Goal: Information Seeking & Learning: Learn about a topic

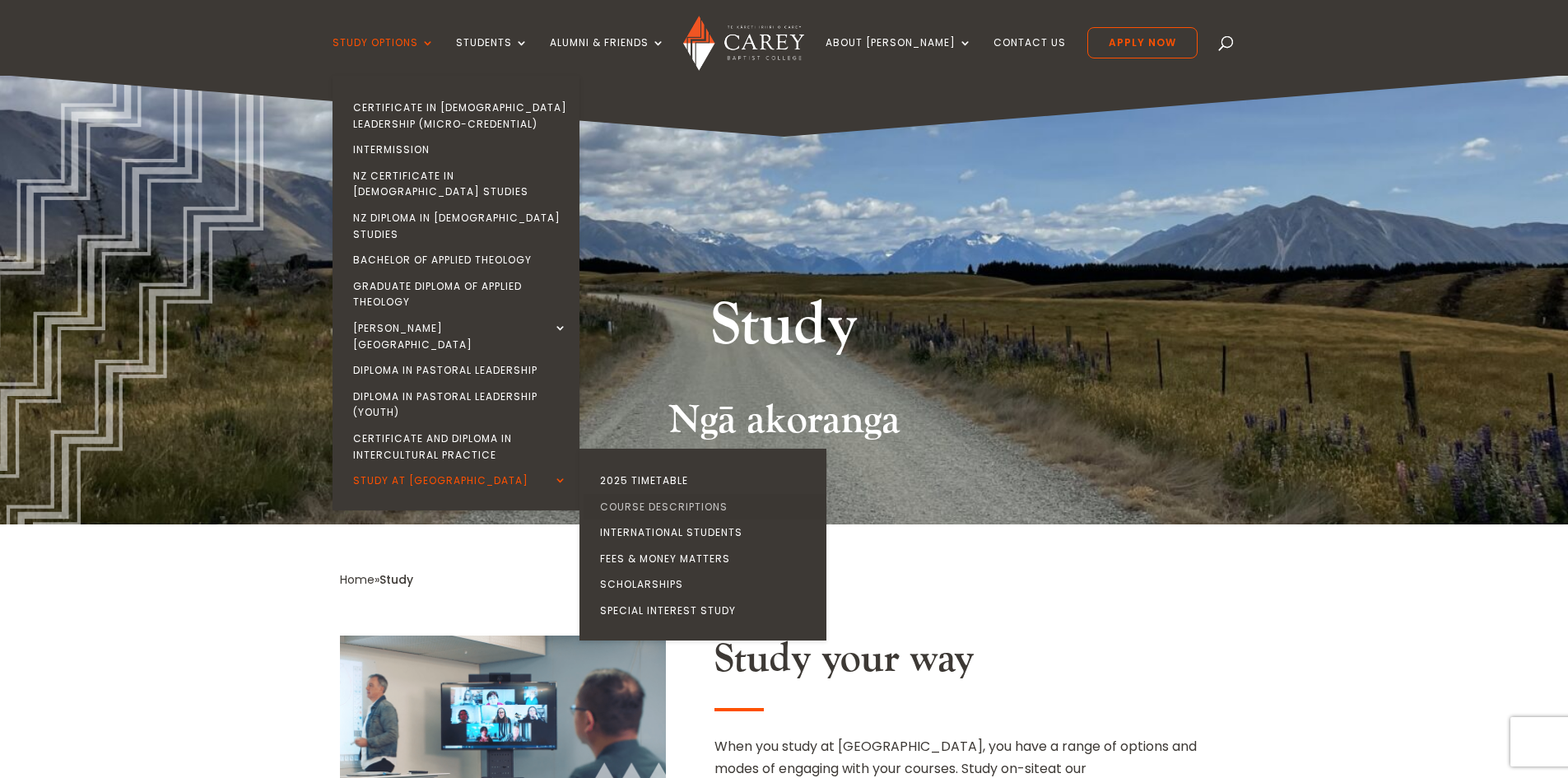
click at [688, 494] on link "Course Descriptions" at bounding box center [706, 507] width 247 height 27
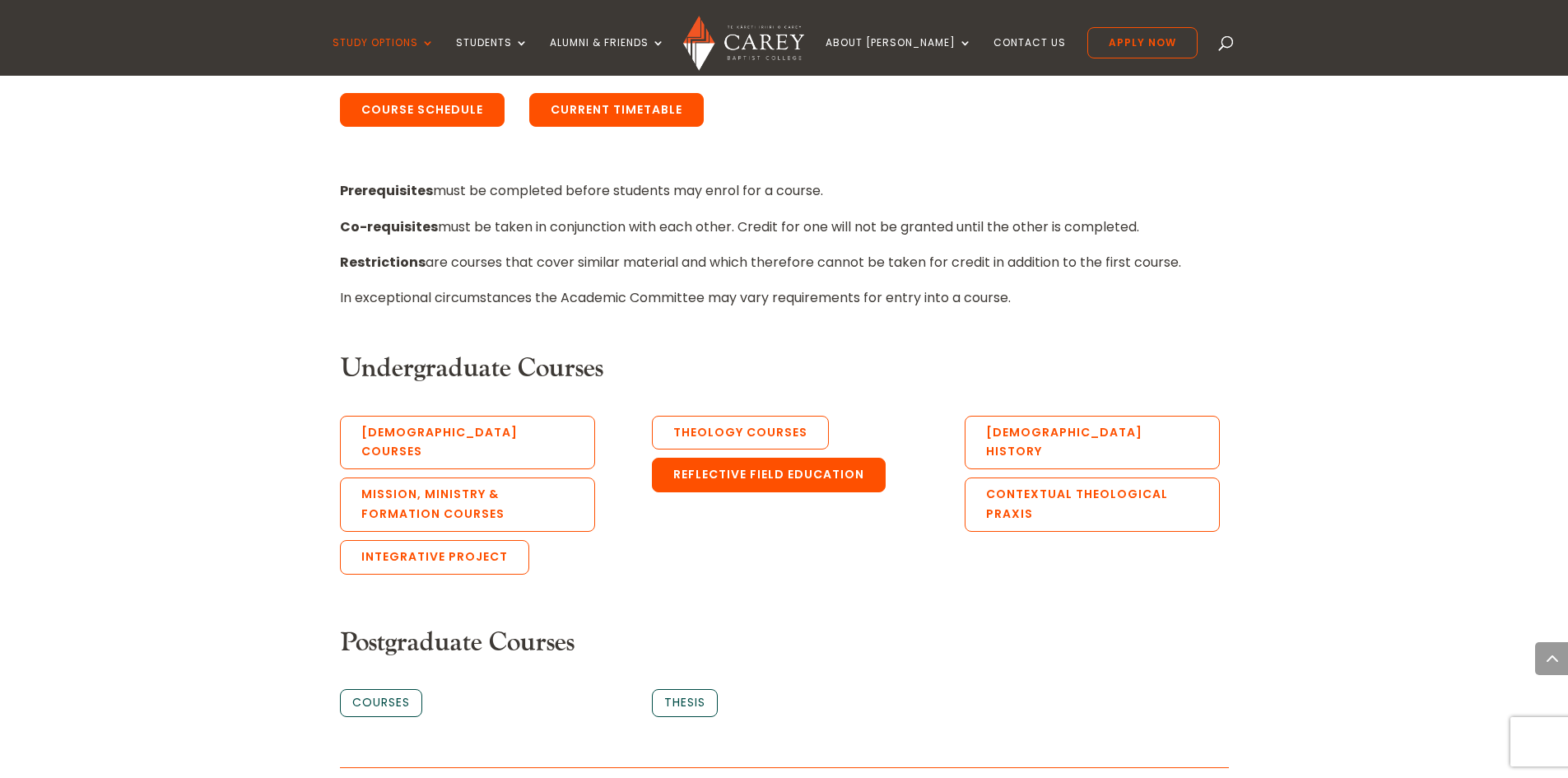
scroll to position [741, 0]
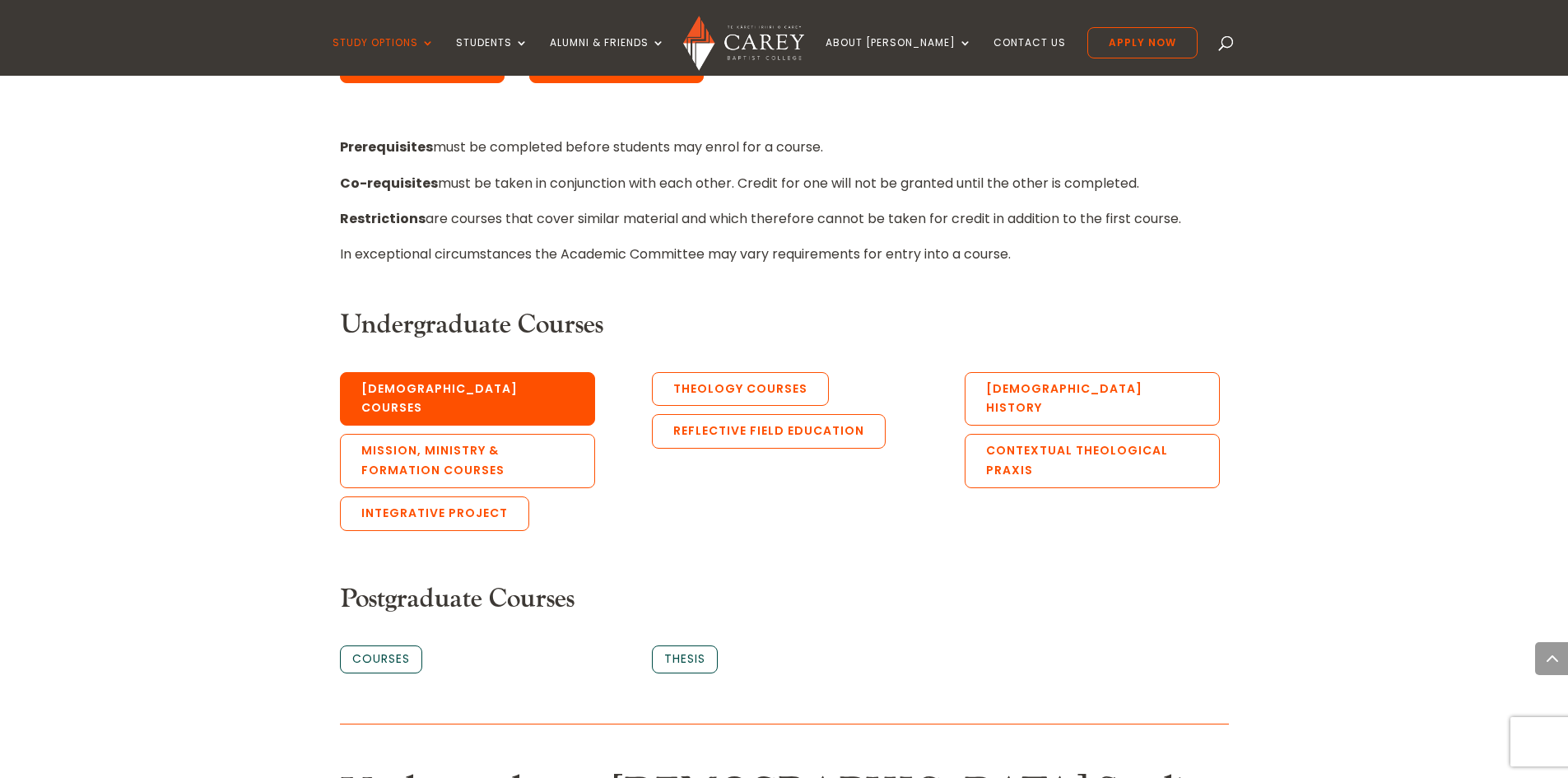
click at [444, 391] on link "[DEMOGRAPHIC_DATA] Courses" at bounding box center [468, 399] width 255 height 54
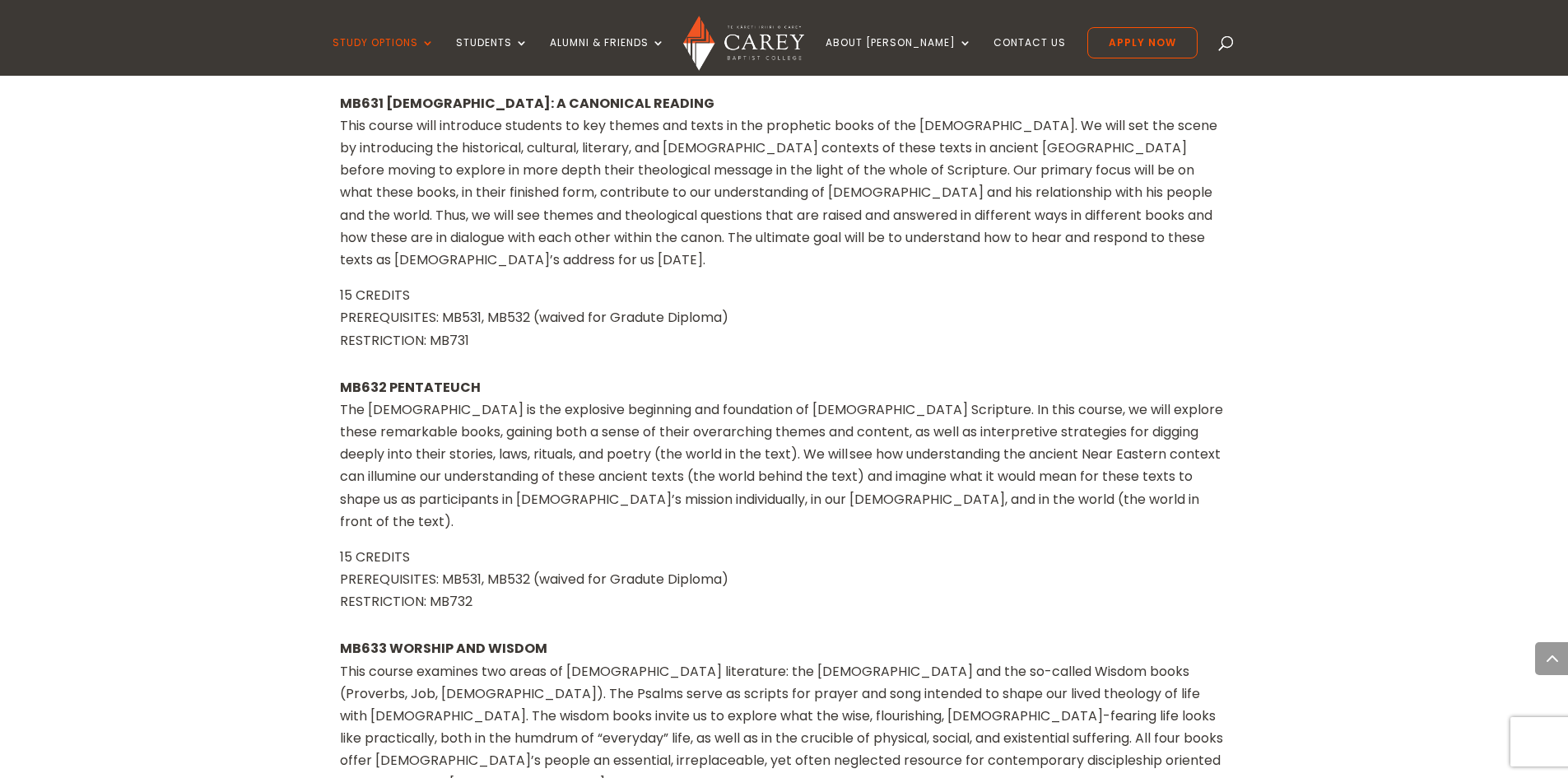
scroll to position [1640, 0]
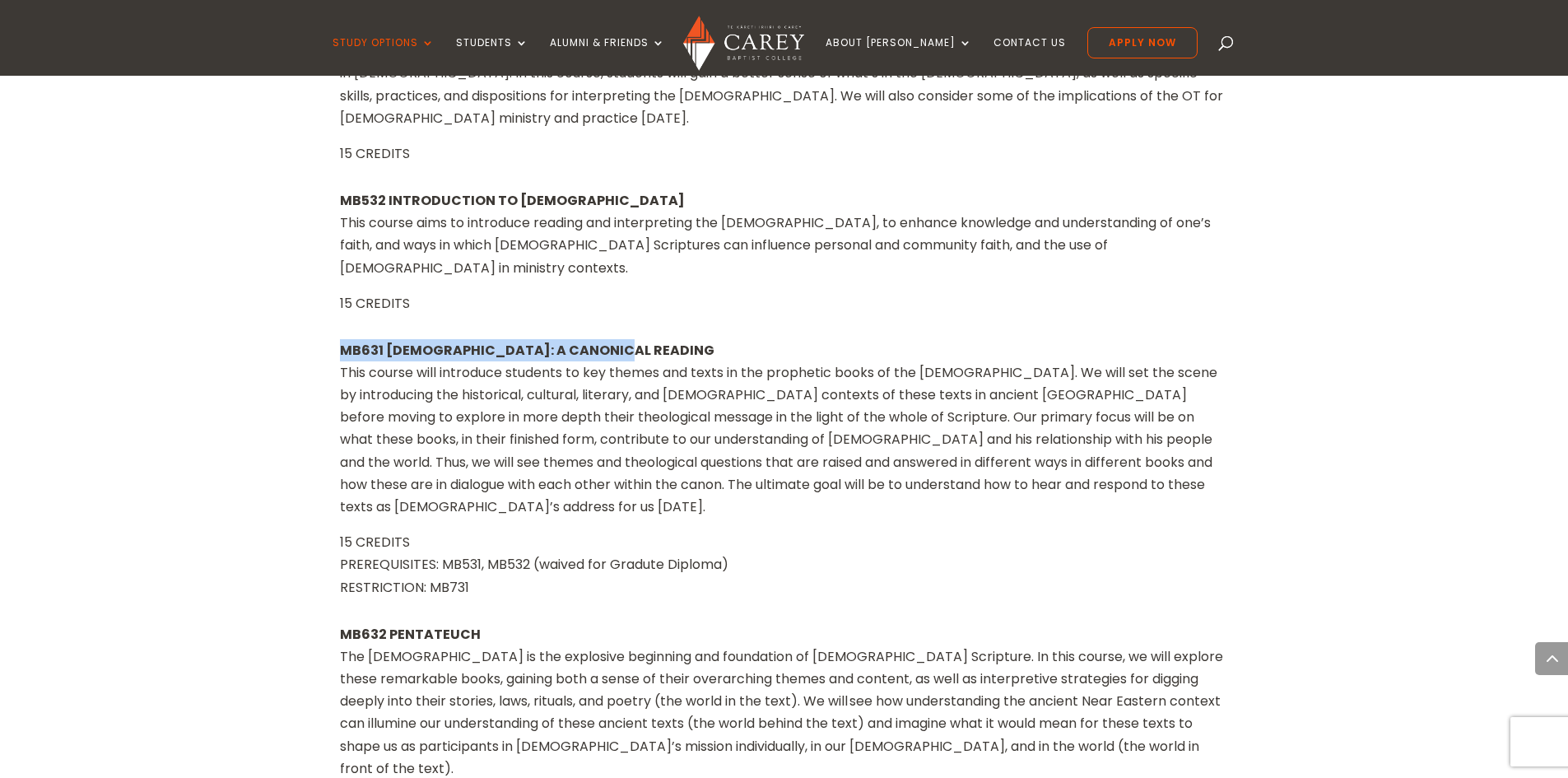
drag, startPoint x: 333, startPoint y: 308, endPoint x: 639, endPoint y: 304, distance: 306.0
type textarea "**********"
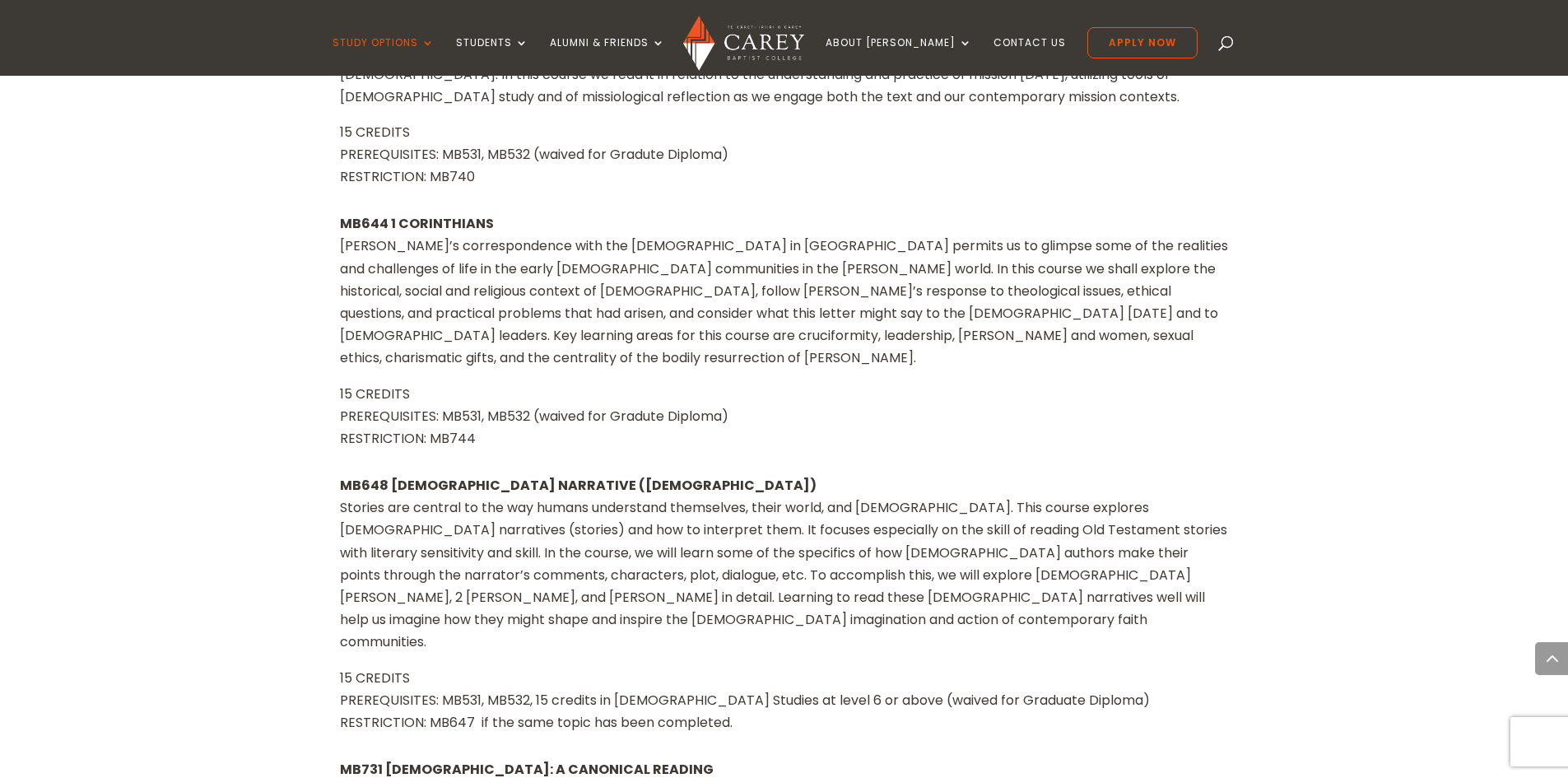
scroll to position [4109, 0]
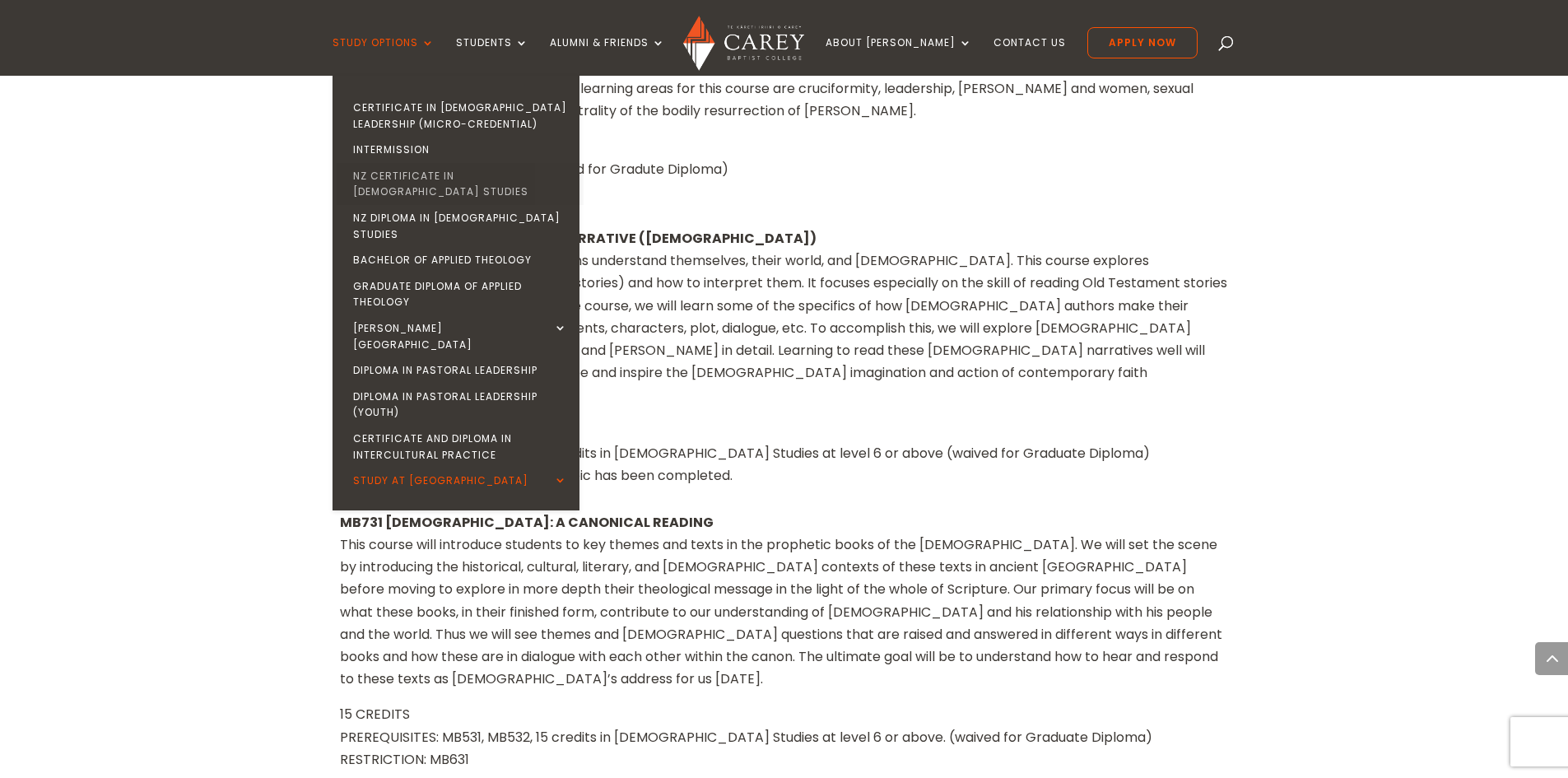
click at [433, 172] on link "NZ Certificate in [DEMOGRAPHIC_DATA] Studies" at bounding box center [460, 183] width 247 height 42
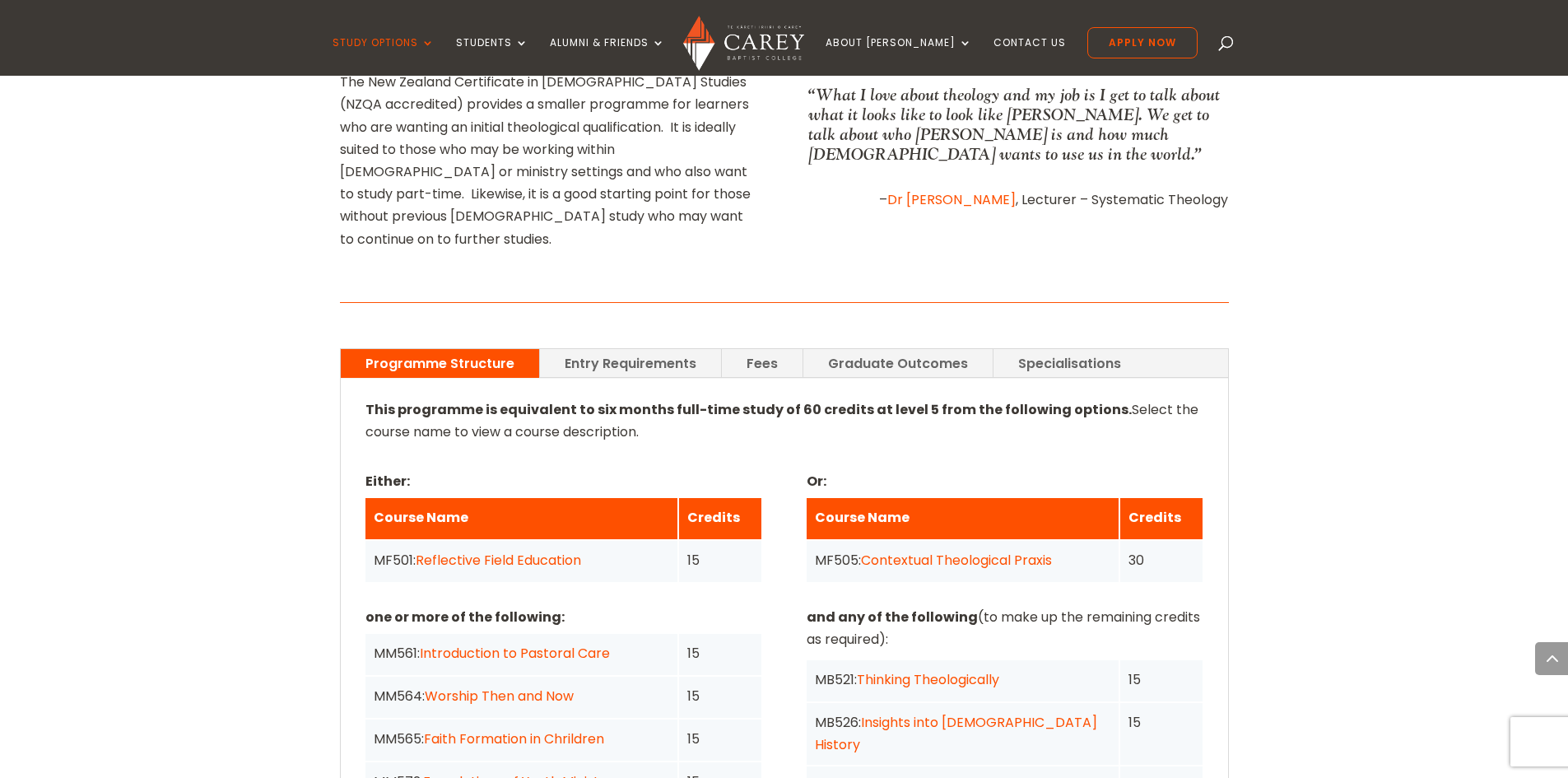
scroll to position [988, 0]
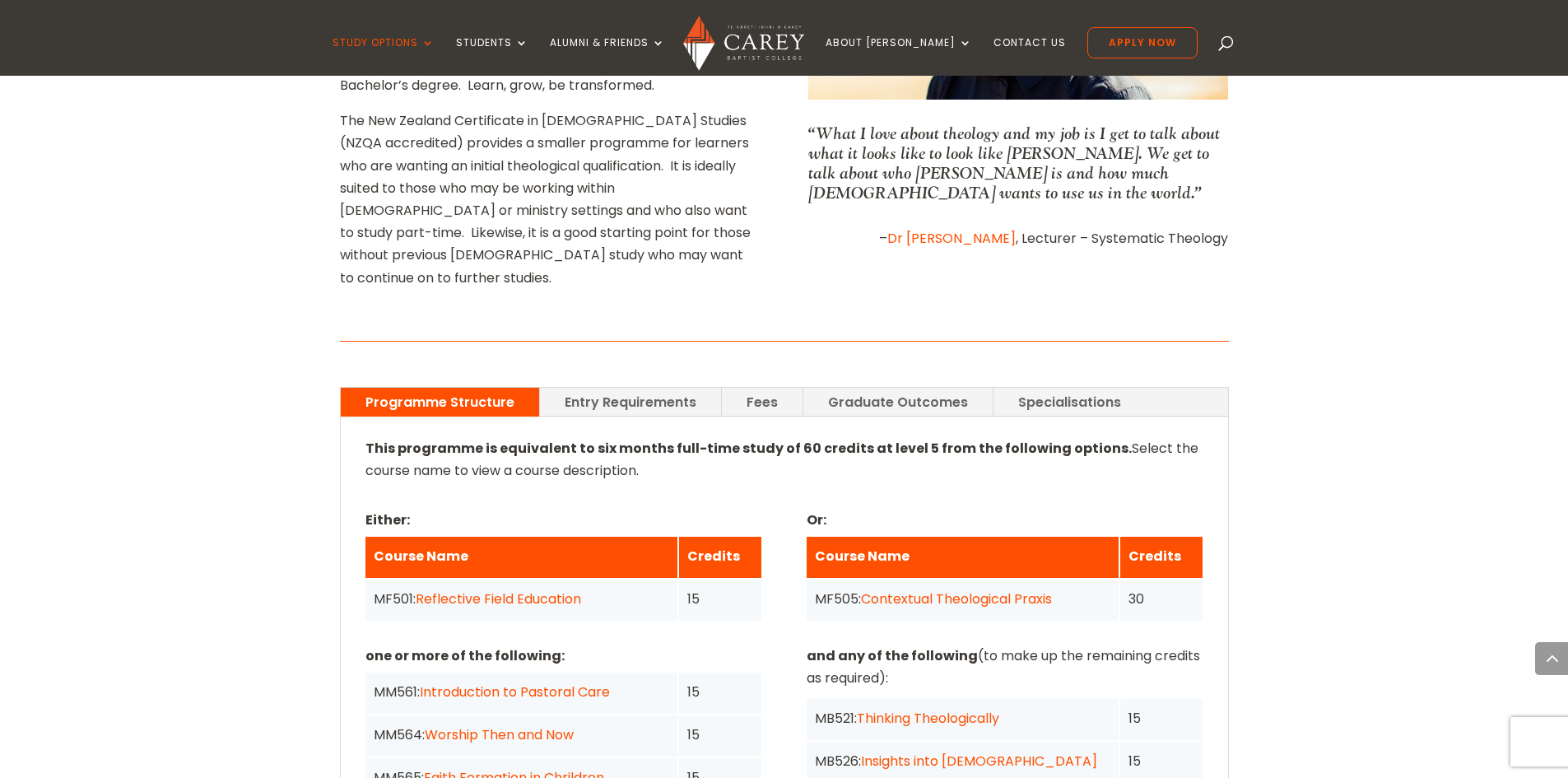
click at [648, 388] on link "Entry Requirements" at bounding box center [630, 402] width 181 height 29
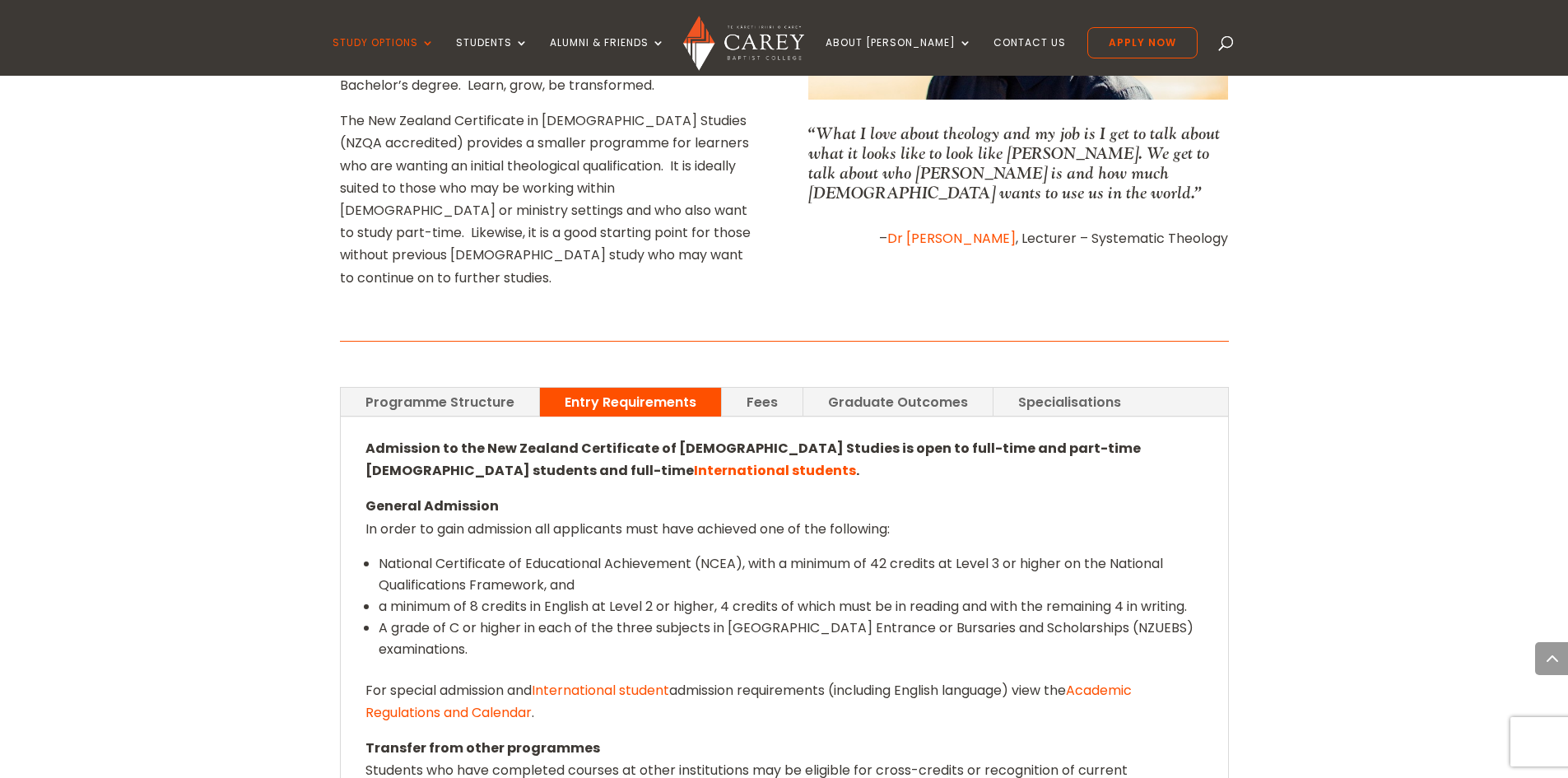
click at [792, 388] on link "Fees" at bounding box center [762, 402] width 80 height 29
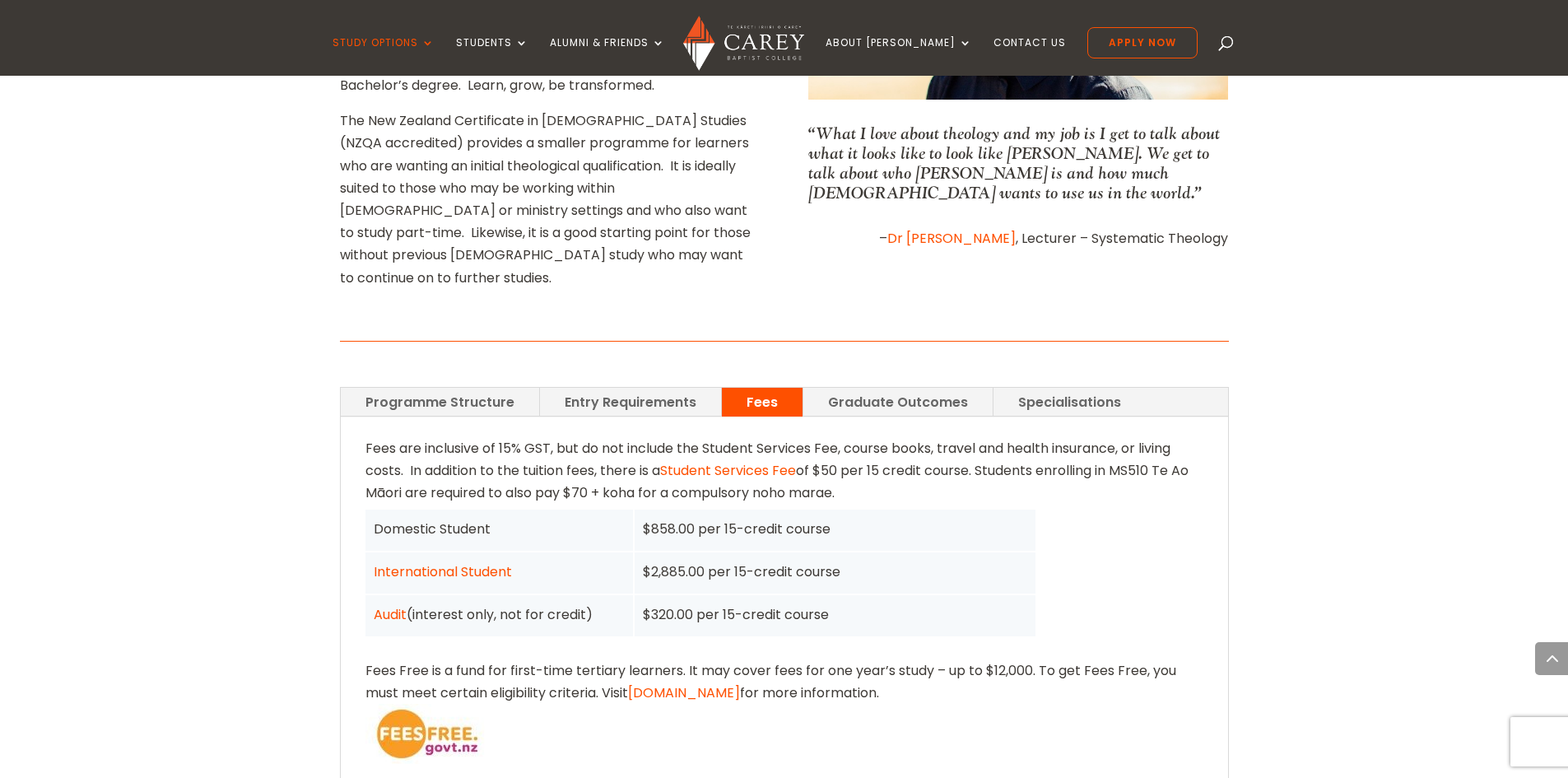
click at [827, 388] on link "Graduate Outcomes" at bounding box center [898, 402] width 189 height 29
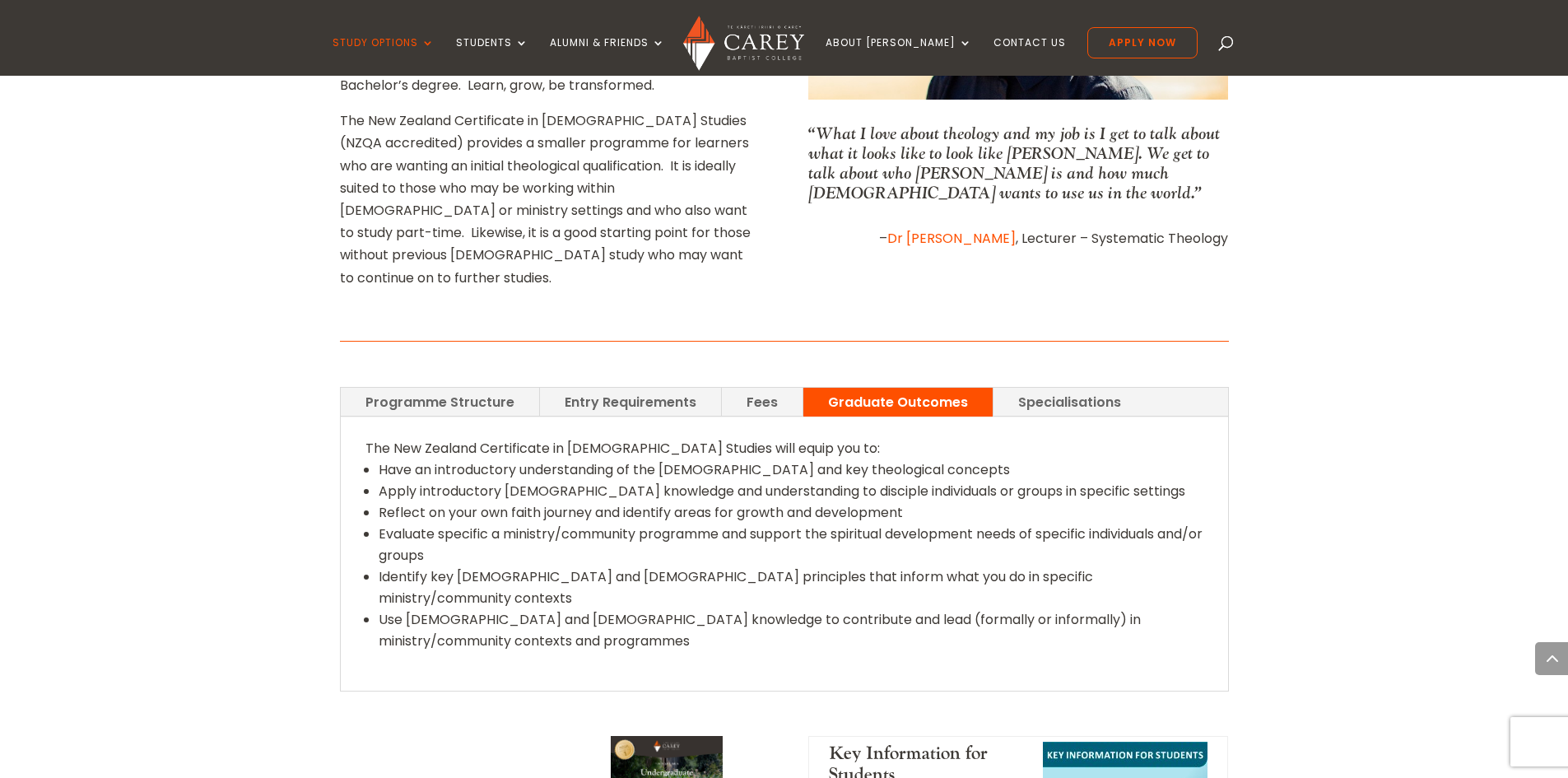
click at [406, 388] on link "Programme Structure" at bounding box center [439, 402] width 198 height 29
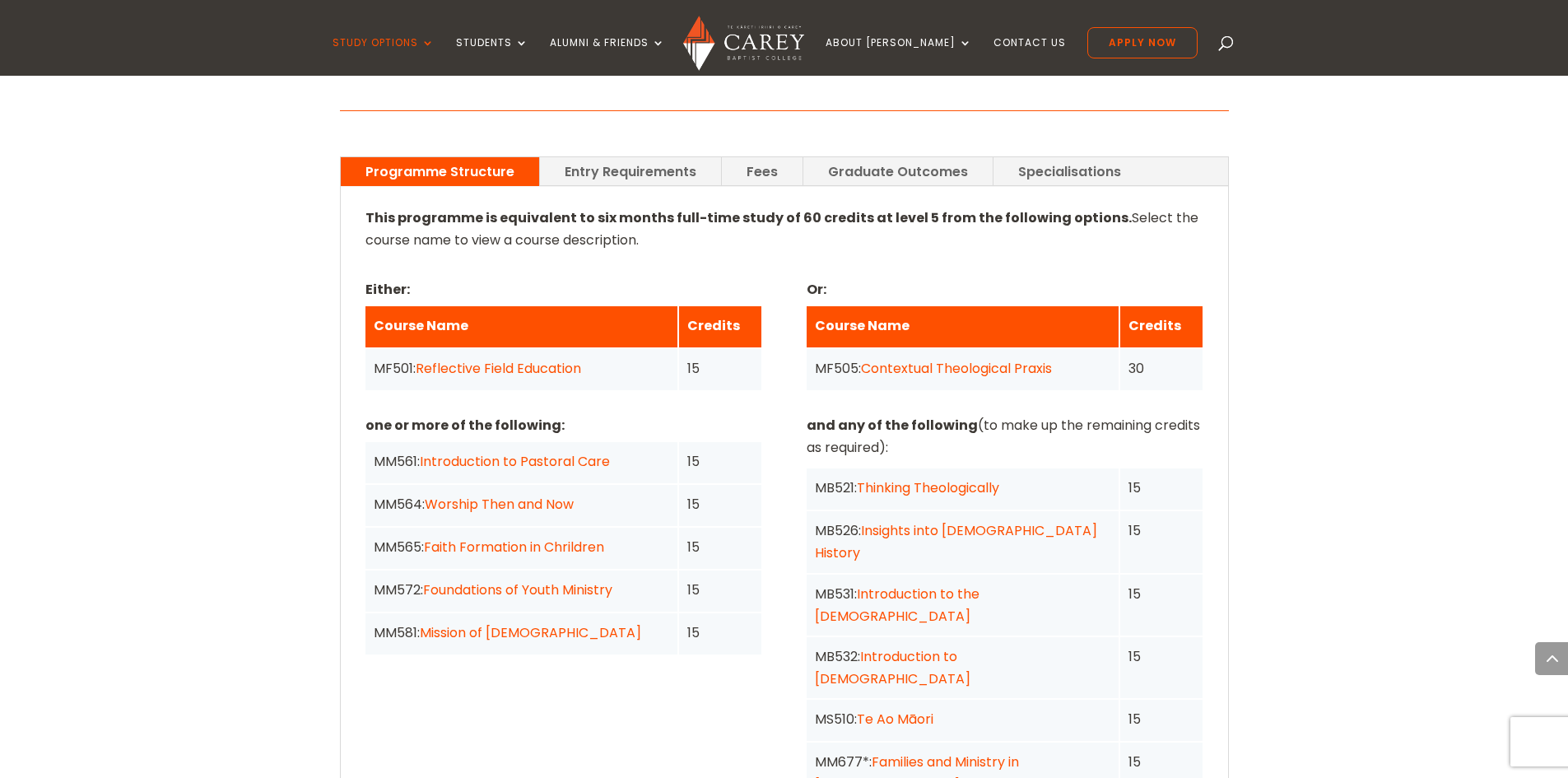
scroll to position [1235, 0]
